Goal: Information Seeking & Learning: Understand process/instructions

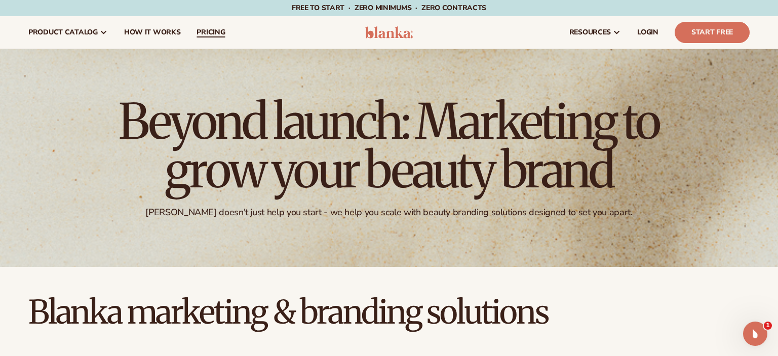
click at [200, 30] on span "pricing" at bounding box center [211, 32] width 28 height 8
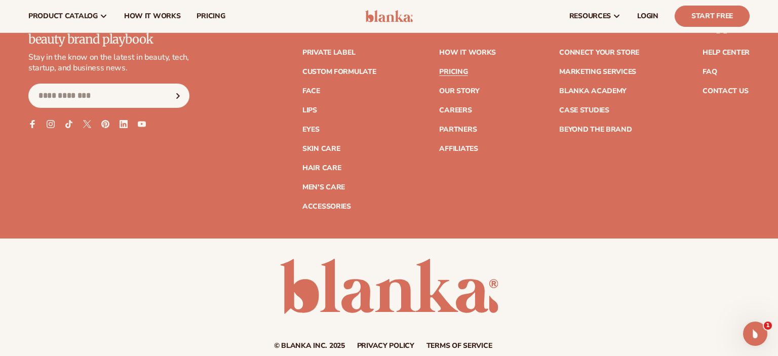
scroll to position [2115, 0]
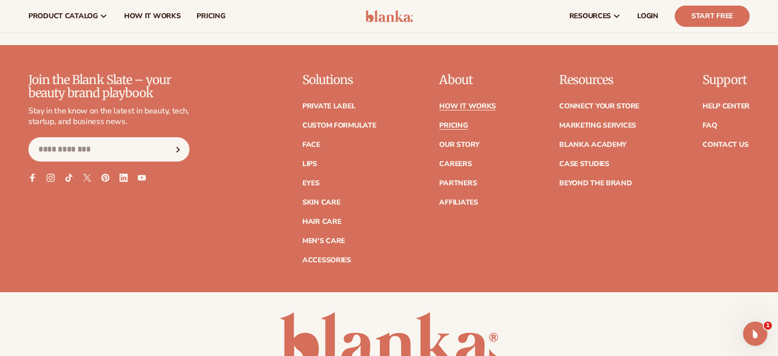
click at [476, 104] on link "How It Works" at bounding box center [467, 106] width 57 height 7
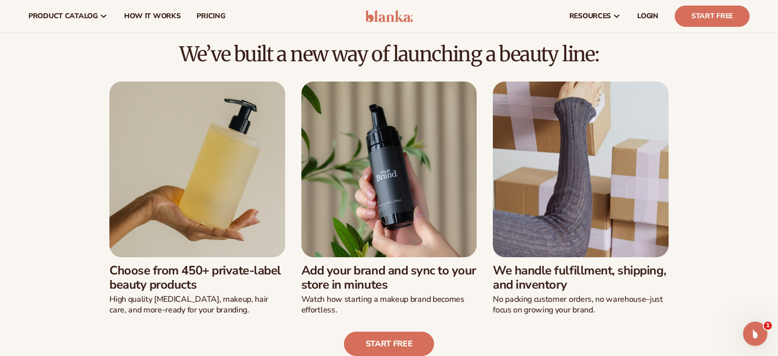
scroll to position [214, 0]
